Goal: Transaction & Acquisition: Purchase product/service

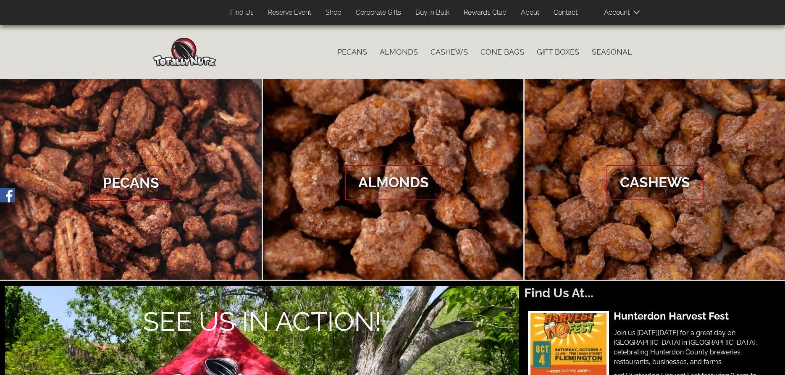
click at [621, 12] on span at bounding box center [625, 12] width 42 height 17
click at [629, 28] on span "Log In" at bounding box center [630, 27] width 19 height 8
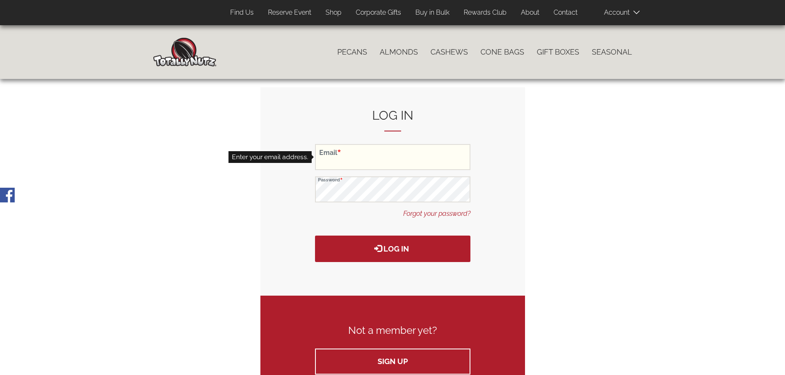
click at [345, 164] on input "Email" at bounding box center [392, 157] width 155 height 26
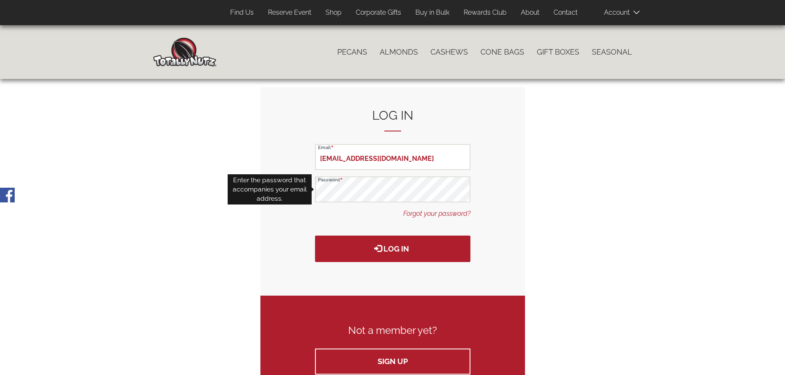
type input "[EMAIL_ADDRESS][DOMAIN_NAME]"
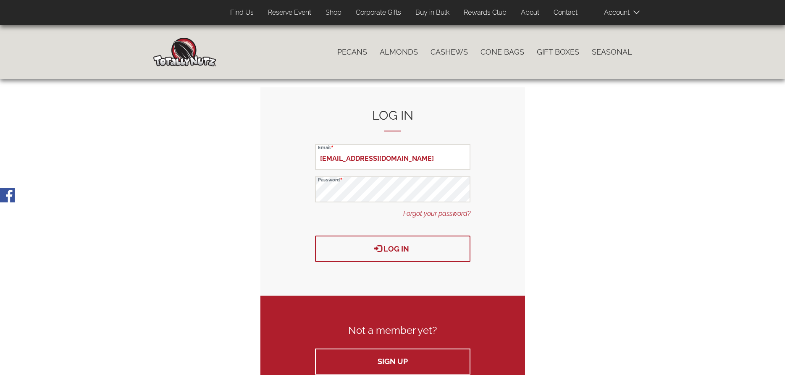
click at [397, 246] on button "Log in" at bounding box center [392, 249] width 155 height 26
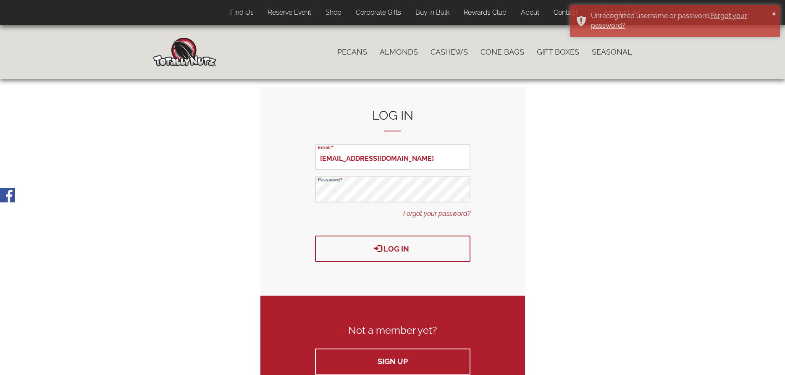
click at [400, 247] on button "Log in" at bounding box center [392, 249] width 155 height 26
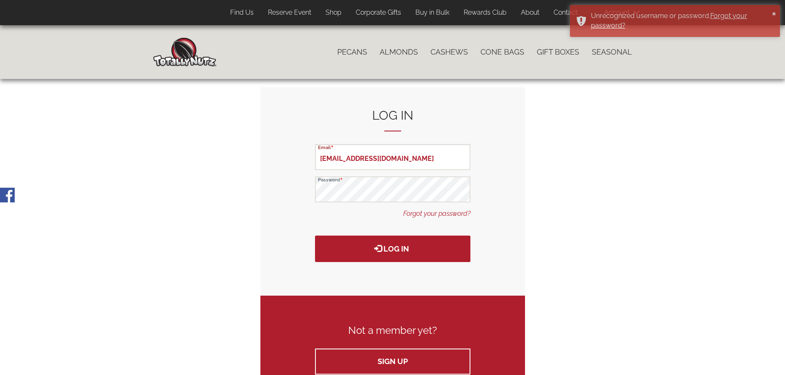
click at [452, 213] on link "Forgot your password?" at bounding box center [436, 214] width 67 height 10
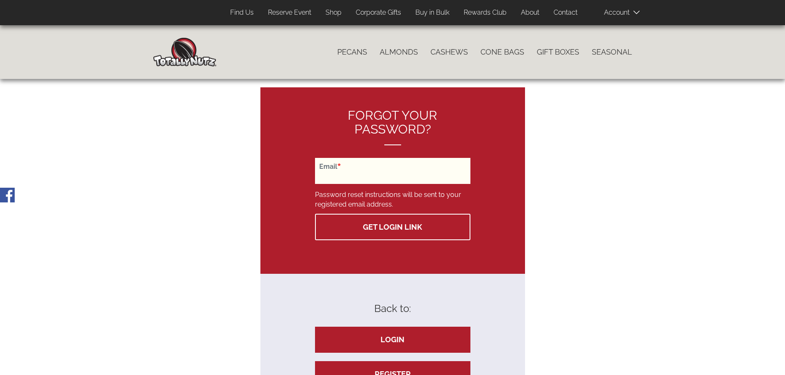
click at [370, 172] on input "Email" at bounding box center [392, 171] width 155 height 26
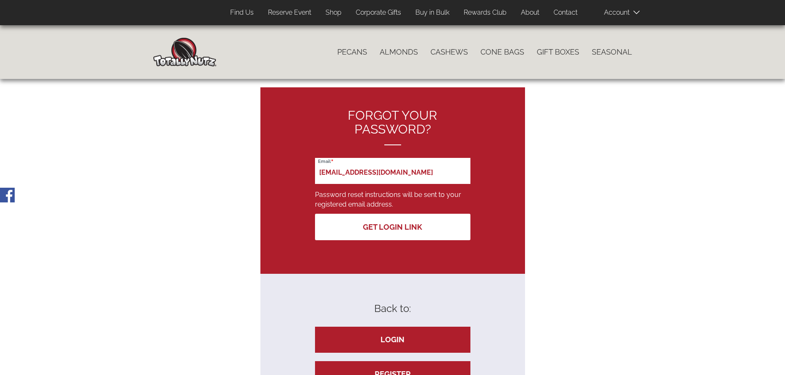
type input "[EMAIL_ADDRESS][DOMAIN_NAME]"
click at [393, 227] on button "Get Login Link" at bounding box center [392, 227] width 155 height 26
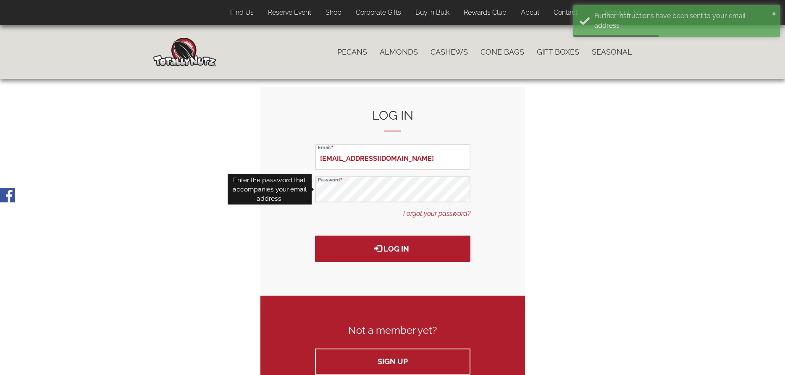
type input "[EMAIL_ADDRESS][DOMAIN_NAME]"
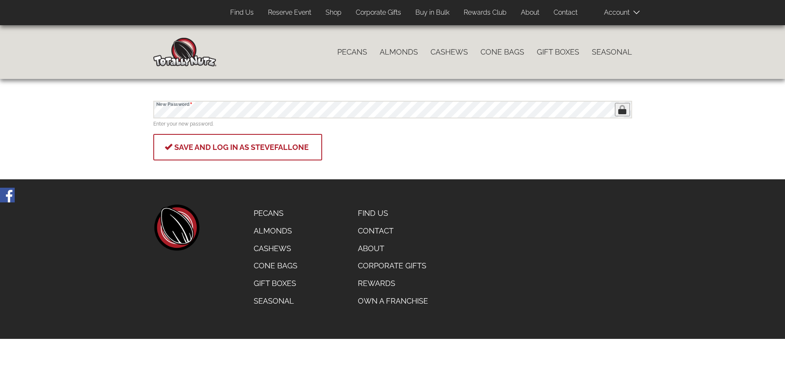
click at [204, 148] on button "Save and log in as stevefallone" at bounding box center [237, 147] width 169 height 26
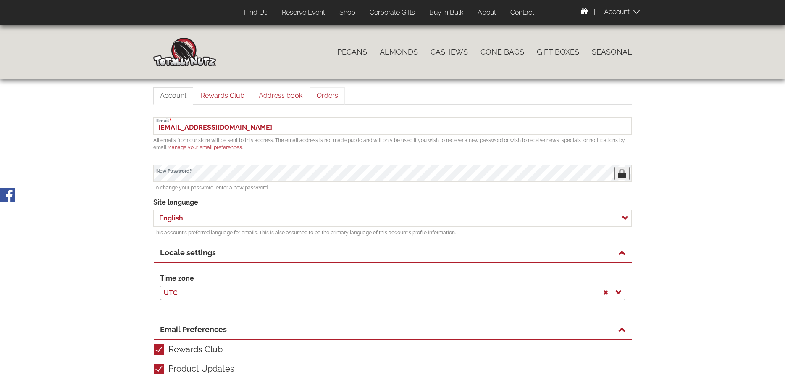
click at [331, 94] on link "Orders" at bounding box center [327, 95] width 35 height 17
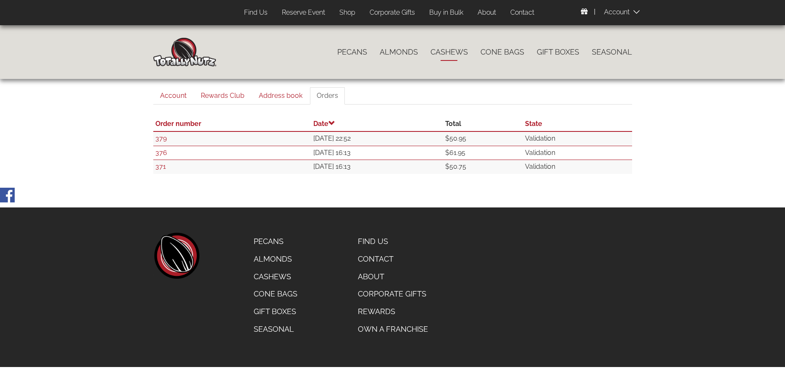
click at [454, 50] on link "Cashews" at bounding box center [449, 52] width 50 height 18
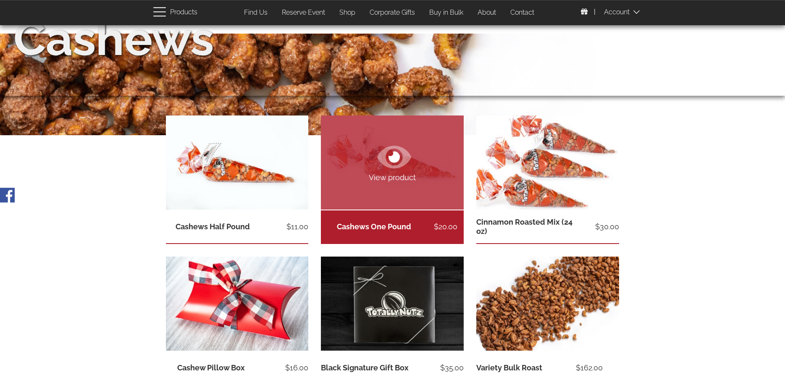
scroll to position [86, 0]
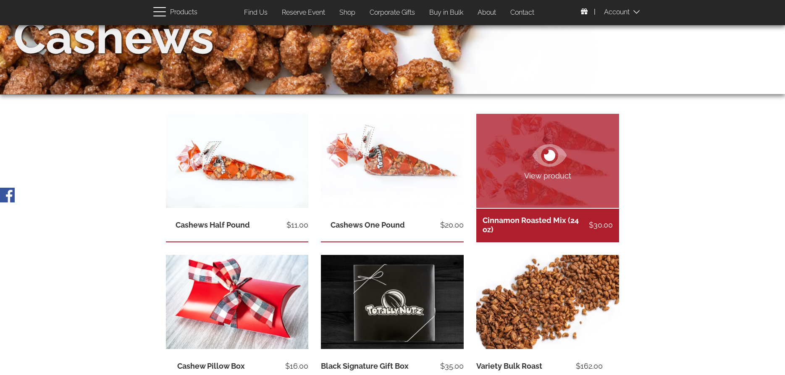
click at [553, 154] on icon at bounding box center [550, 155] width 11 height 11
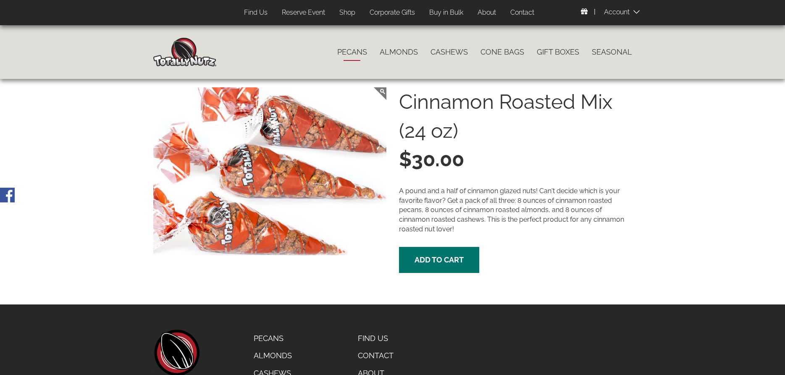
click at [354, 51] on link "Pecans" at bounding box center [352, 52] width 42 height 18
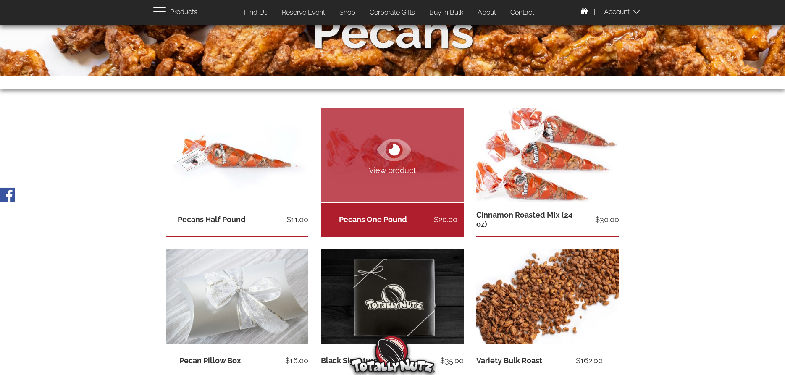
scroll to position [129, 0]
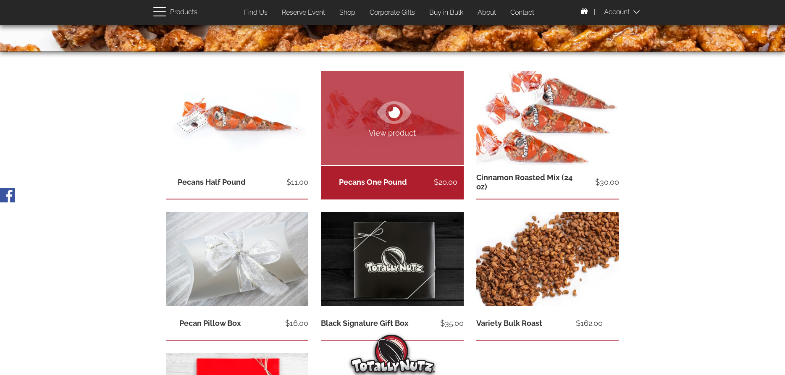
click at [410, 131] on span "View product" at bounding box center [392, 133] width 143 height 11
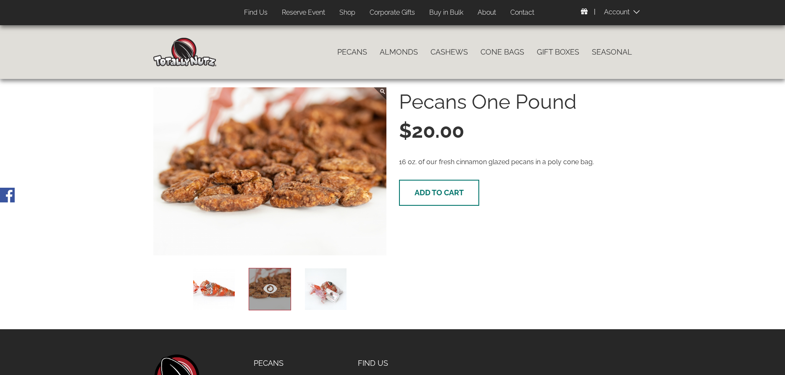
click at [445, 192] on span "Add to cart" at bounding box center [439, 192] width 49 height 9
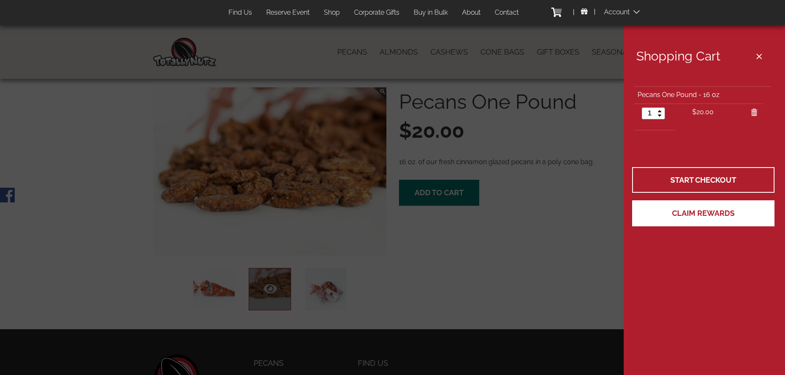
click at [705, 211] on span "Claim Rewards" at bounding box center [703, 213] width 63 height 9
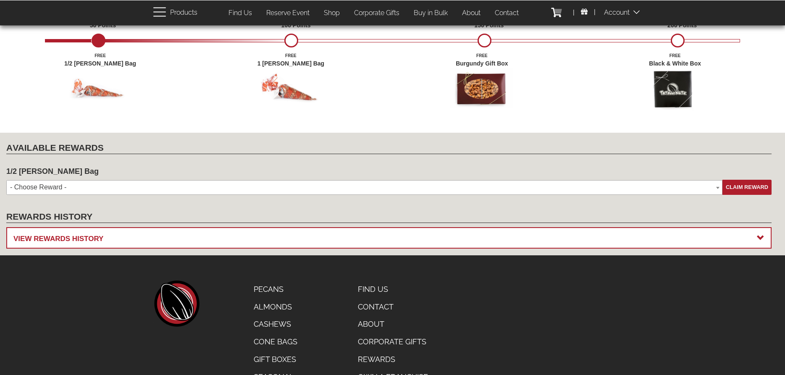
scroll to position [214, 0]
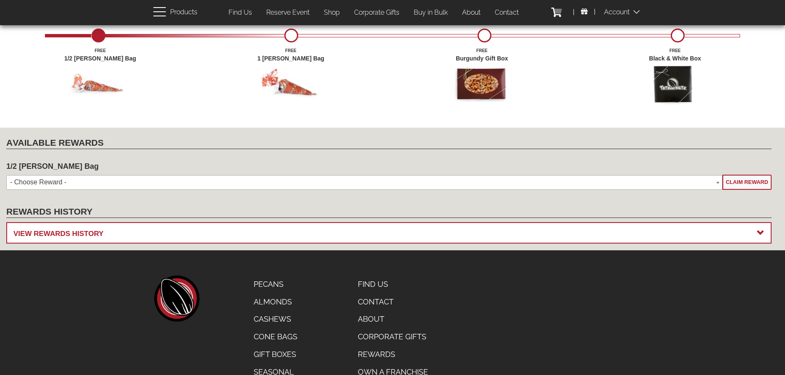
click at [744, 181] on span "Claim Reward" at bounding box center [747, 182] width 42 height 6
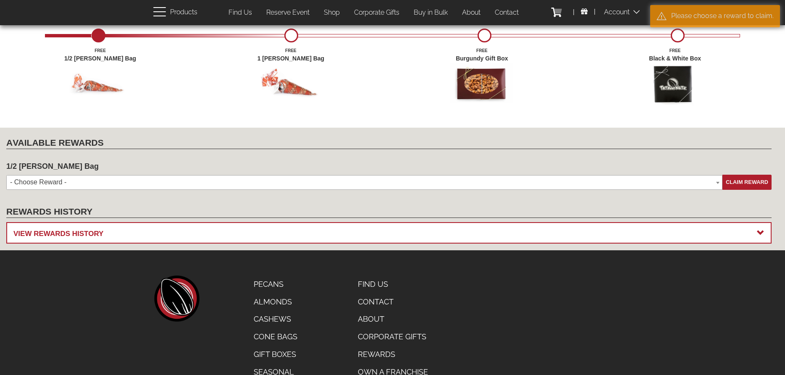
click at [715, 182] on span at bounding box center [718, 183] width 8 height 15
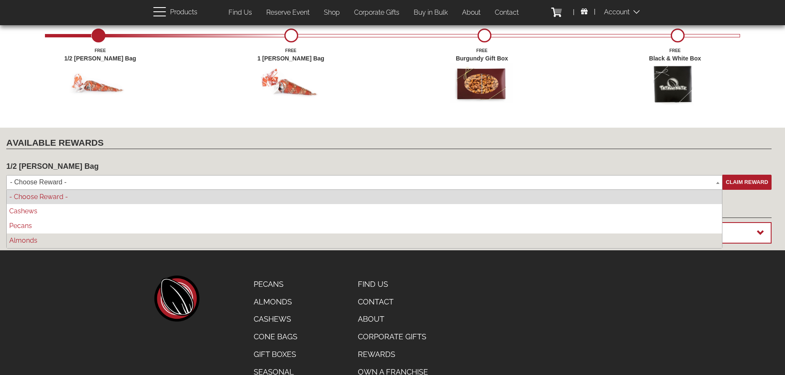
select select "term-87_bc784549-f43f-4aac-bf30-2feb1fde0991"
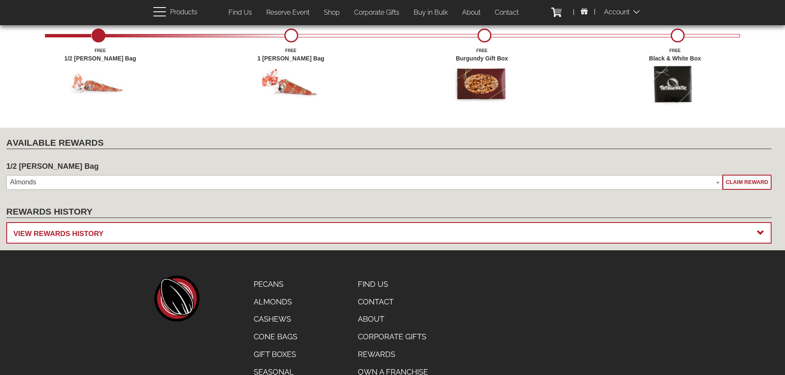
click at [751, 183] on span "Claim Reward" at bounding box center [747, 182] width 42 height 6
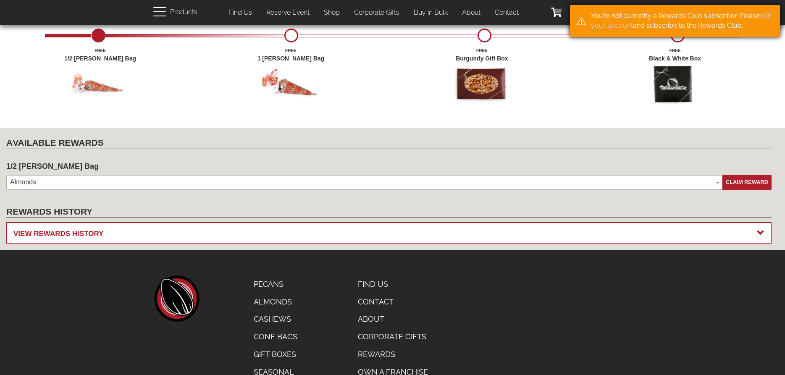
click at [612, 26] on link "edit your account" at bounding box center [681, 21] width 180 height 18
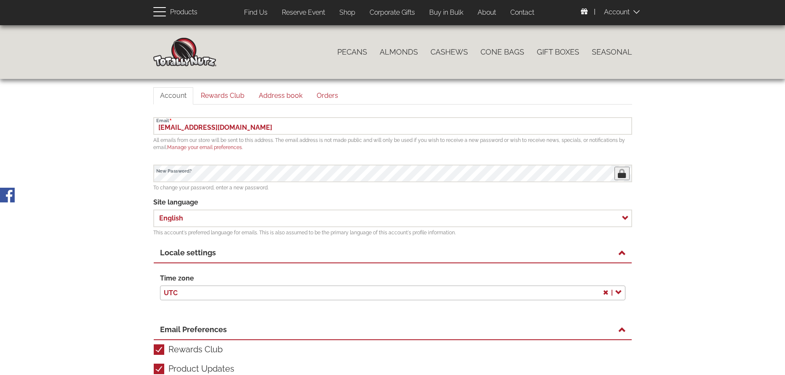
scroll to position [295, 0]
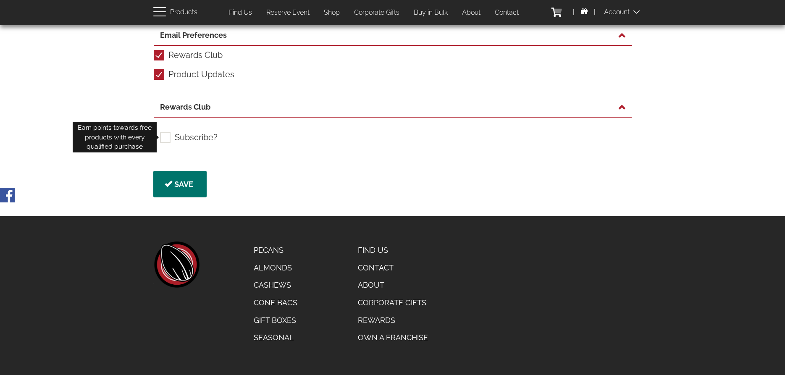
click at [168, 139] on label "Subscribe?" at bounding box center [189, 137] width 58 height 11
checkbox input "true"
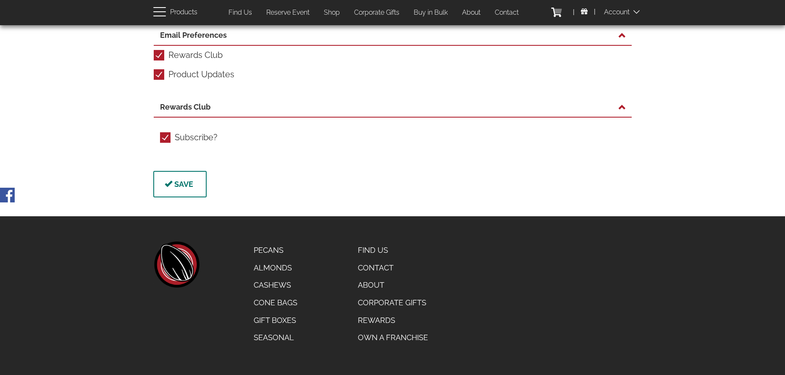
click at [185, 184] on button "Save" at bounding box center [179, 184] width 53 height 26
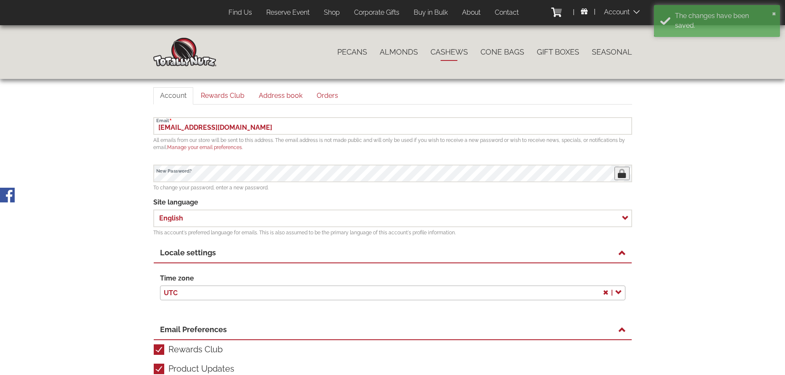
click at [453, 50] on link "Cashews" at bounding box center [449, 52] width 50 height 18
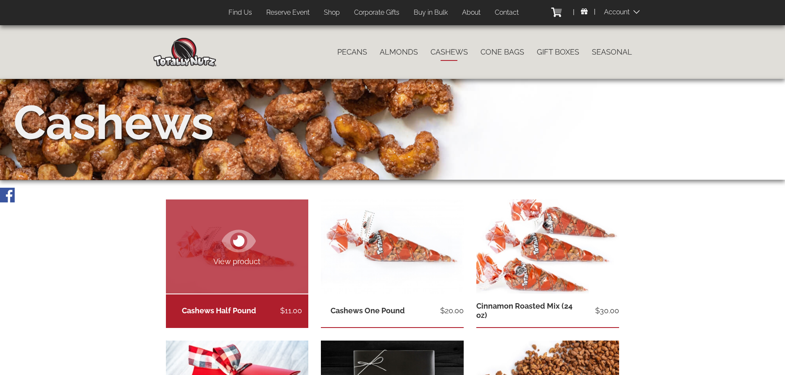
click at [243, 245] on icon at bounding box center [239, 241] width 34 height 30
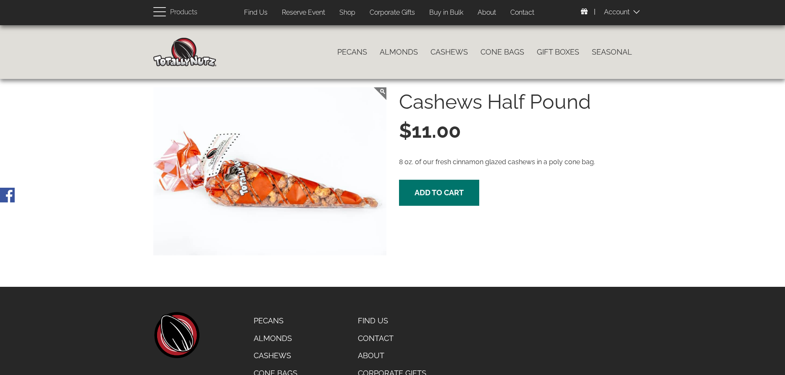
click at [222, 311] on footer "footer left home Catalog Pecans Almonds Cashews Cone Bags Gift Boxes Seasonal F…" at bounding box center [392, 367] width 785 height 160
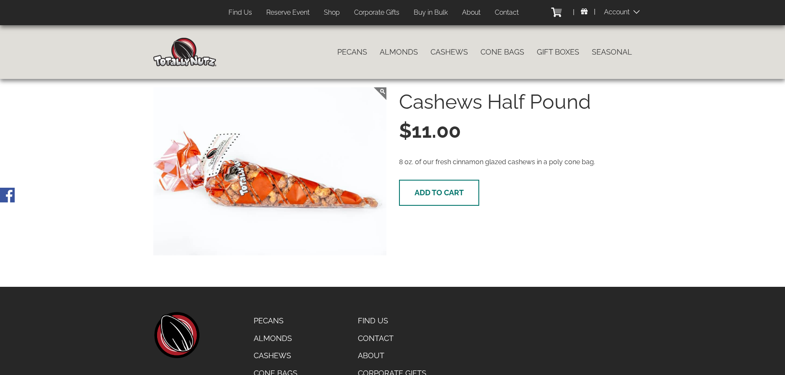
click at [447, 191] on span "Add to cart" at bounding box center [439, 192] width 49 height 9
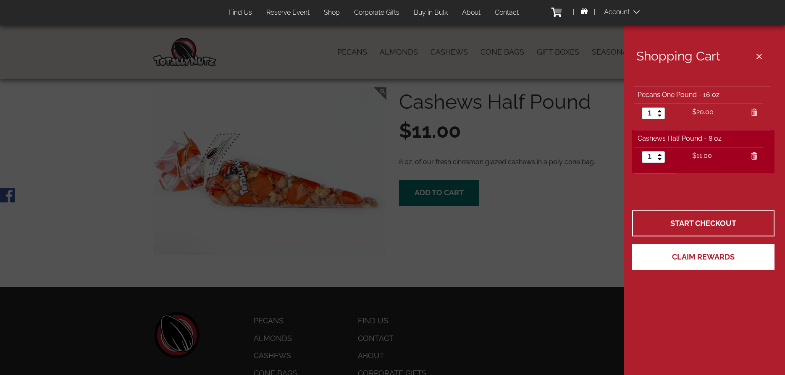
click at [688, 254] on span "Claim Rewards" at bounding box center [703, 257] width 63 height 9
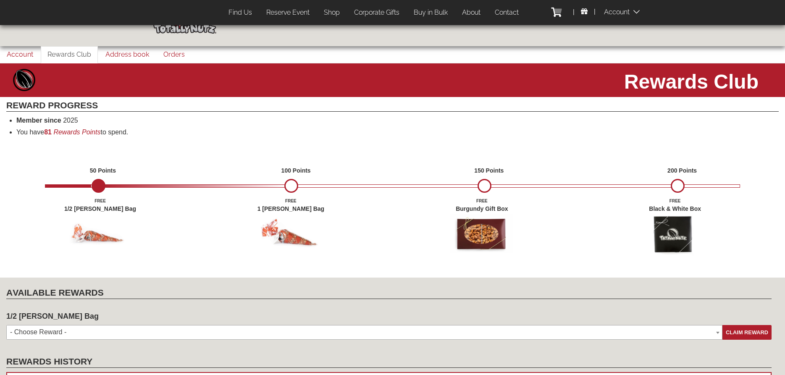
scroll to position [129, 0]
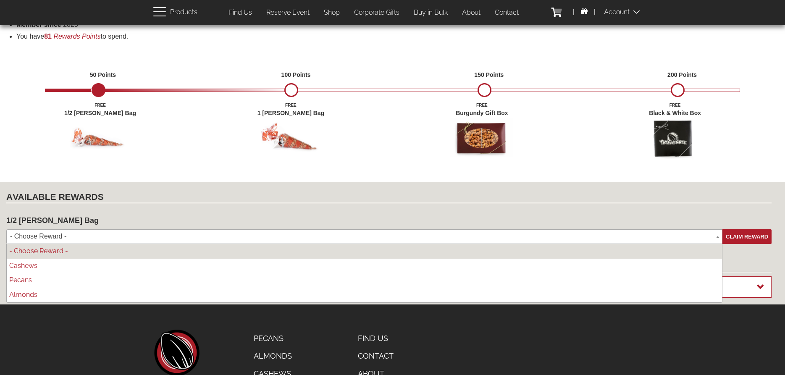
click at [713, 236] on span "- Choose Reward -" at bounding box center [364, 236] width 716 height 15
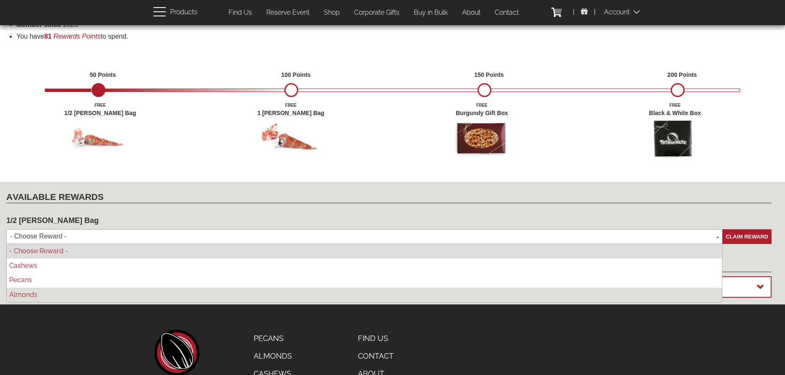
select select "term-87_bc784549-f43f-4aac-bf30-2feb1fde0991"
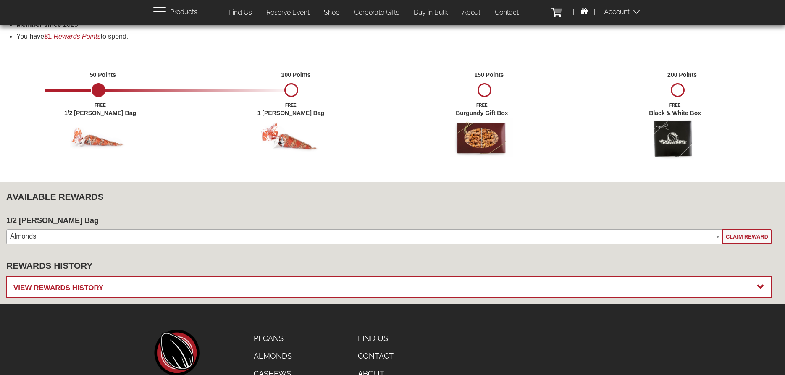
click at [744, 234] on span "Claim Reward" at bounding box center [747, 237] width 42 height 6
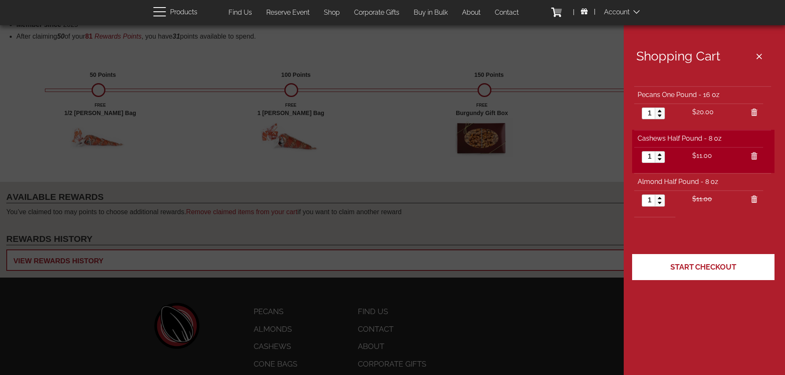
click at [710, 264] on span "Start Checkout" at bounding box center [704, 267] width 66 height 9
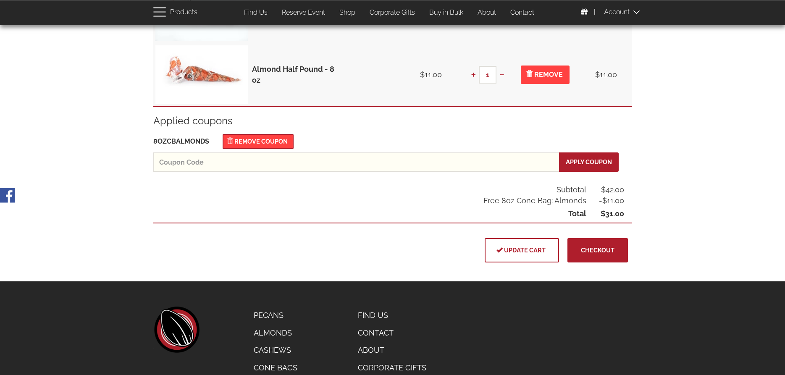
scroll to position [257, 0]
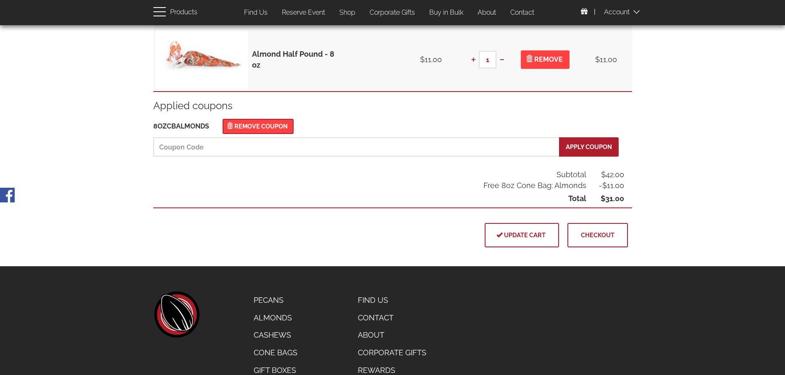
click at [595, 237] on span "Checkout" at bounding box center [598, 234] width 34 height 7
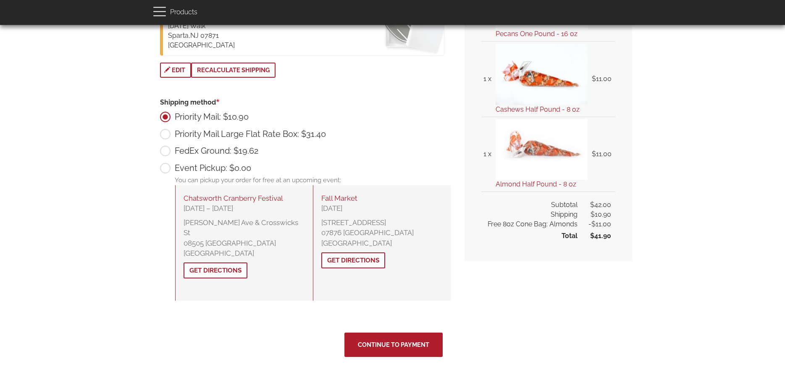
scroll to position [262, 0]
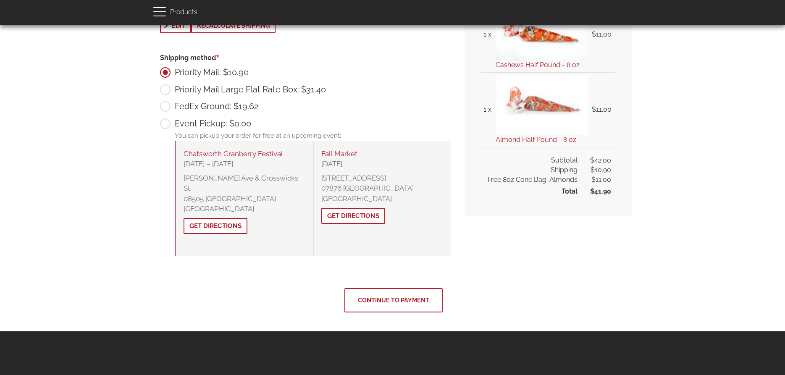
click at [405, 297] on span "Continue to Payment" at bounding box center [393, 300] width 71 height 7
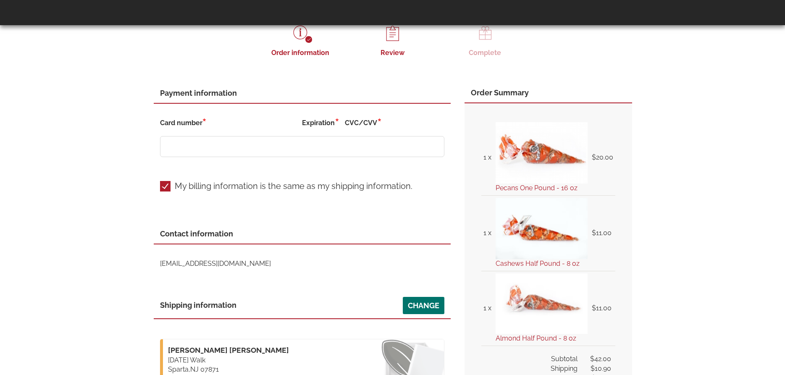
scroll to position [86, 0]
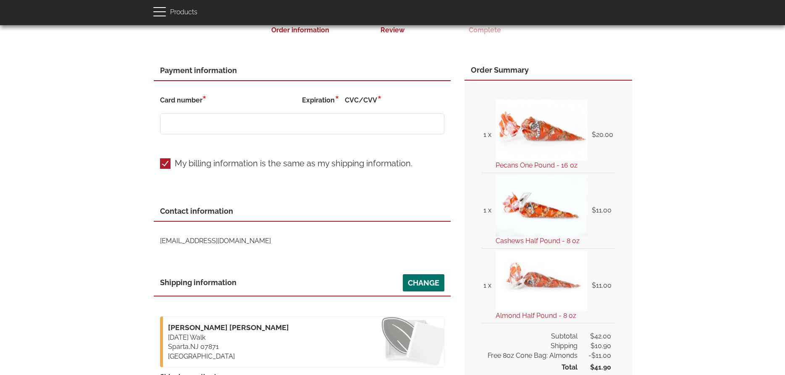
click at [224, 143] on div at bounding box center [302, 132] width 284 height 39
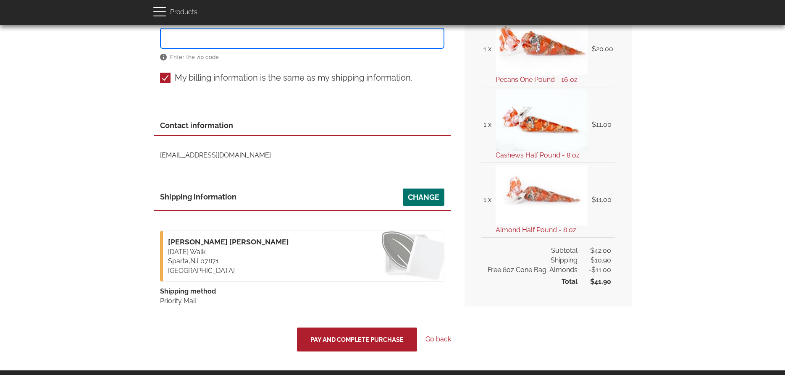
scroll to position [221, 0]
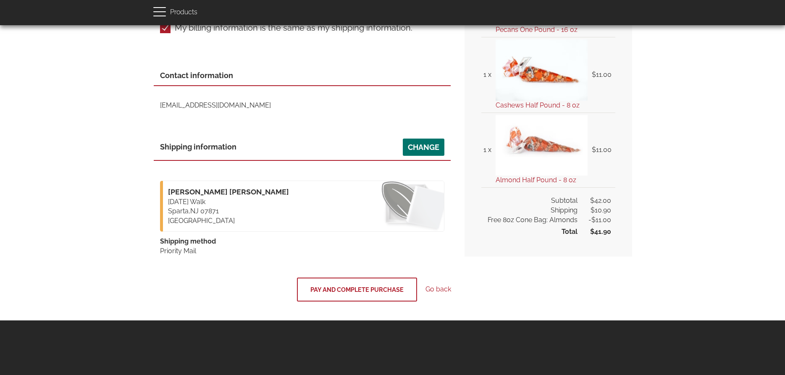
click at [368, 291] on span "Pay and complete purchase" at bounding box center [356, 289] width 93 height 7
